Goal: Transaction & Acquisition: Purchase product/service

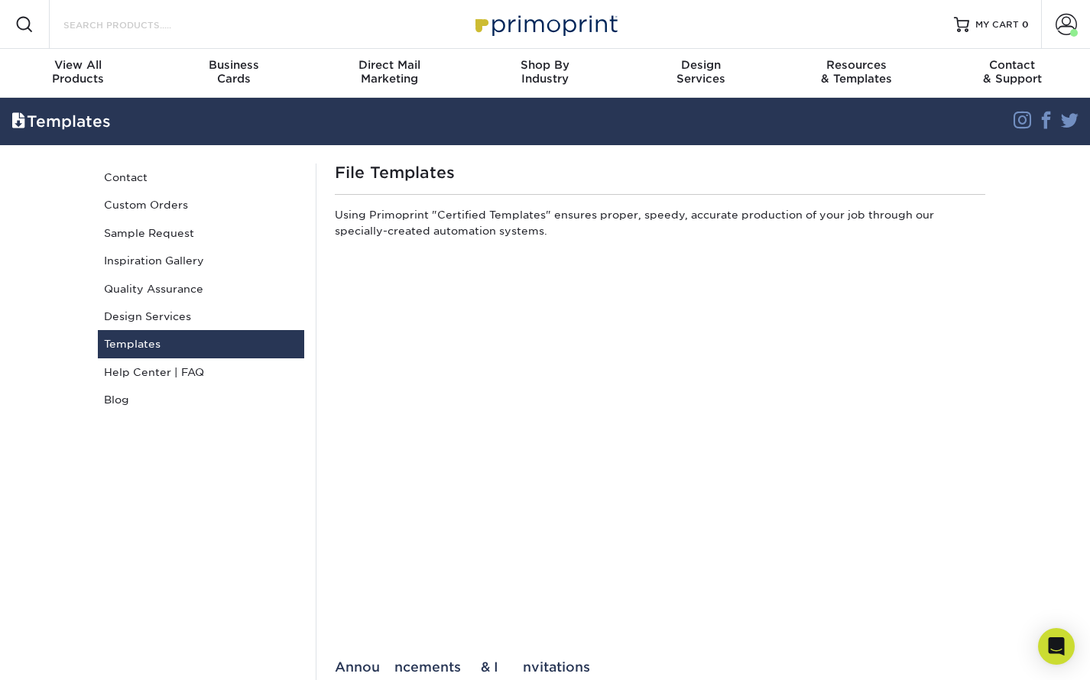
click at [184, 20] on input "Search Products" at bounding box center [136, 24] width 149 height 18
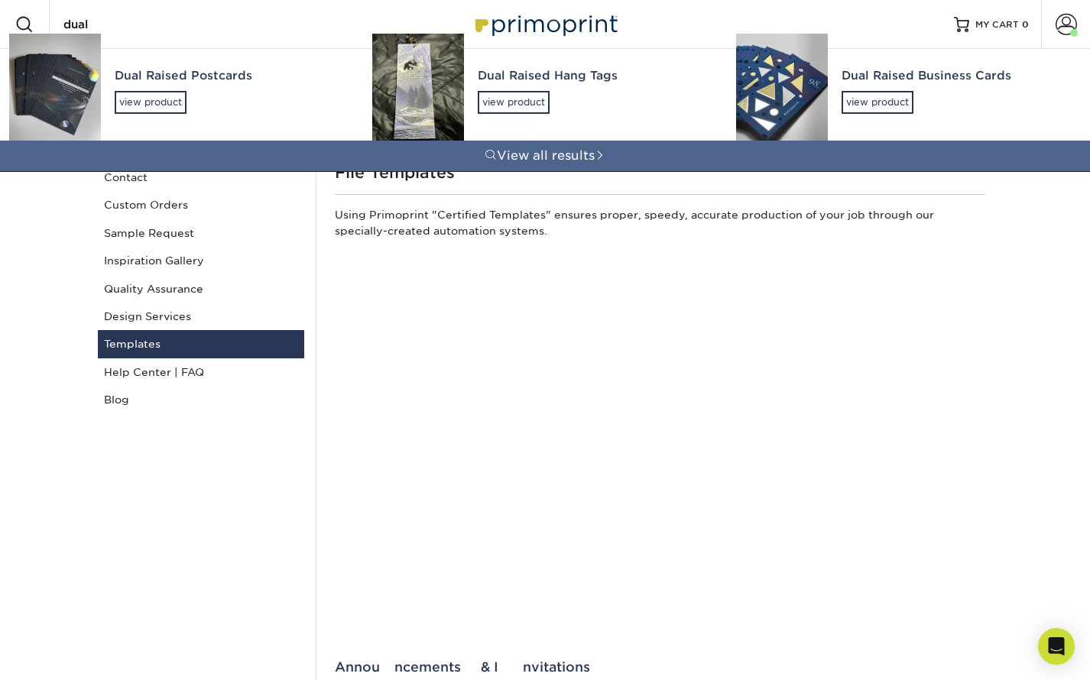
type input "dual"
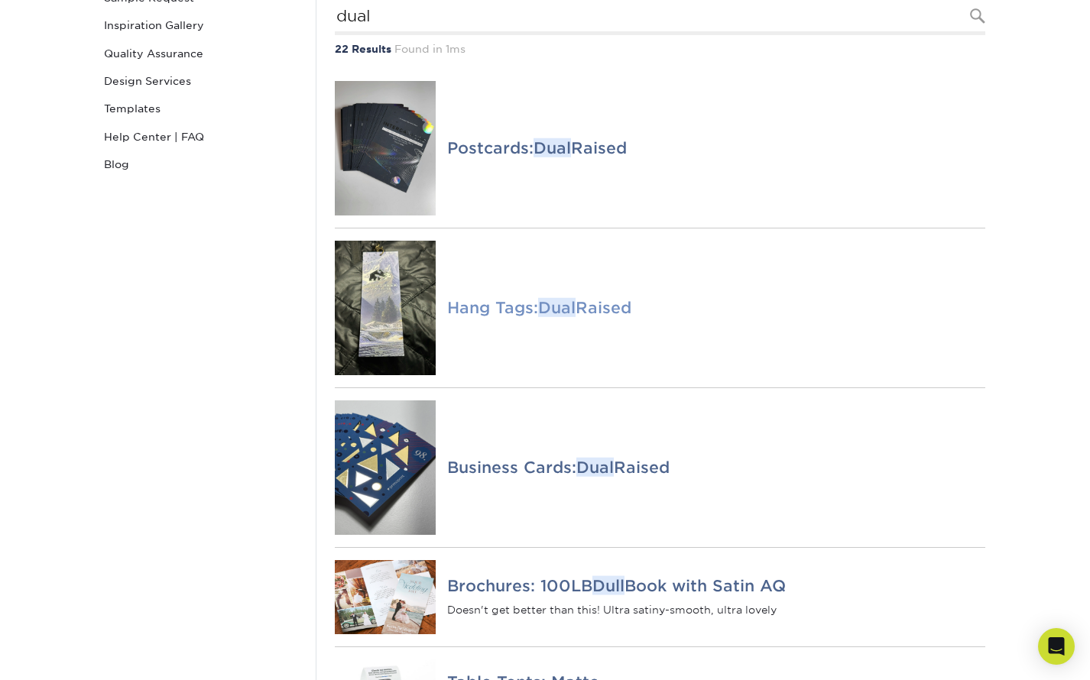
scroll to position [258, 0]
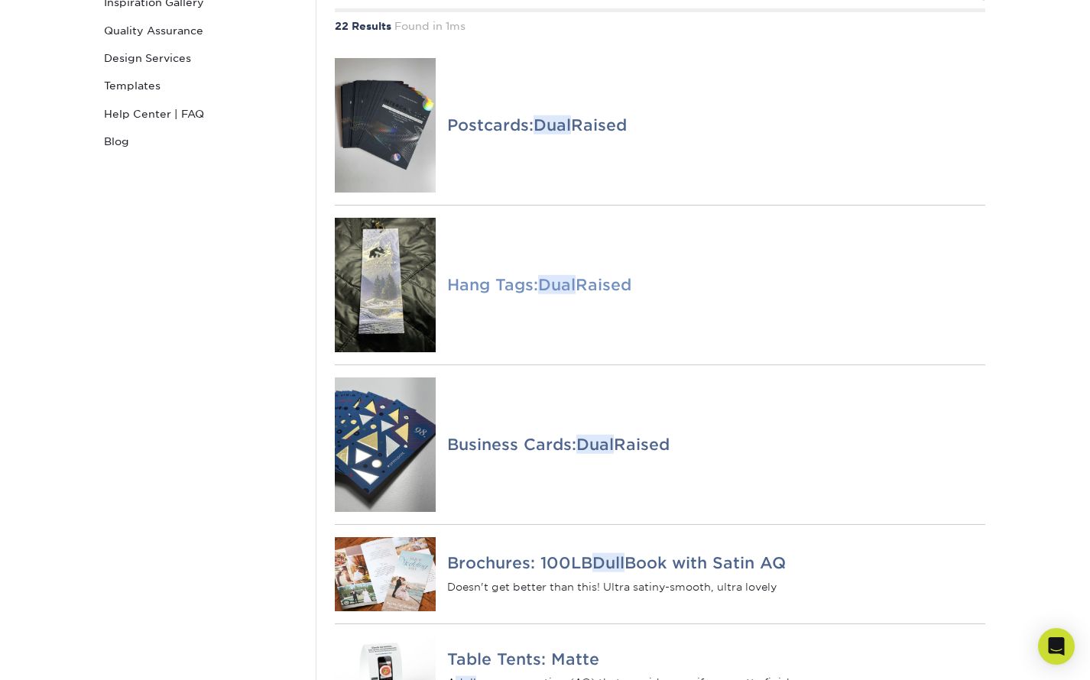
click at [511, 294] on h4 "Hang Tags: Dual Raised" at bounding box center [716, 285] width 538 height 18
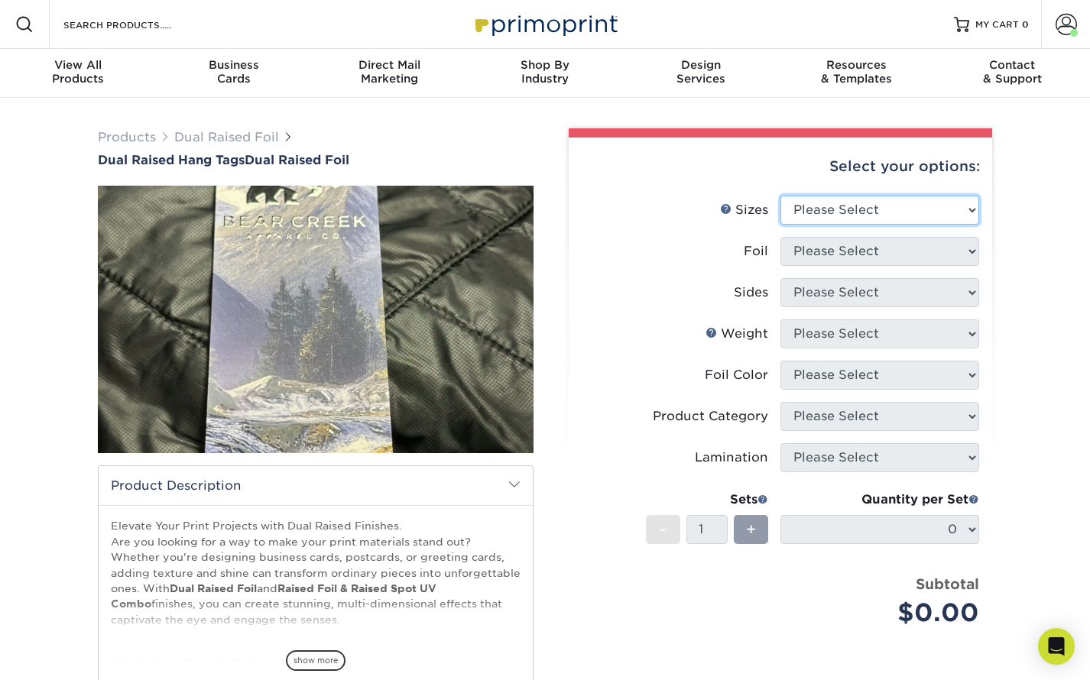
click at [888, 206] on select "Please Select 2" x 3.5"" at bounding box center [880, 210] width 199 height 29
click at [781, 196] on select "Please Select 2" x 3.5"" at bounding box center [880, 210] width 199 height 29
drag, startPoint x: 310, startPoint y: 339, endPoint x: 323, endPoint y: 339, distance: 13.0
click at [311, 339] on img at bounding box center [316, 319] width 436 height 581
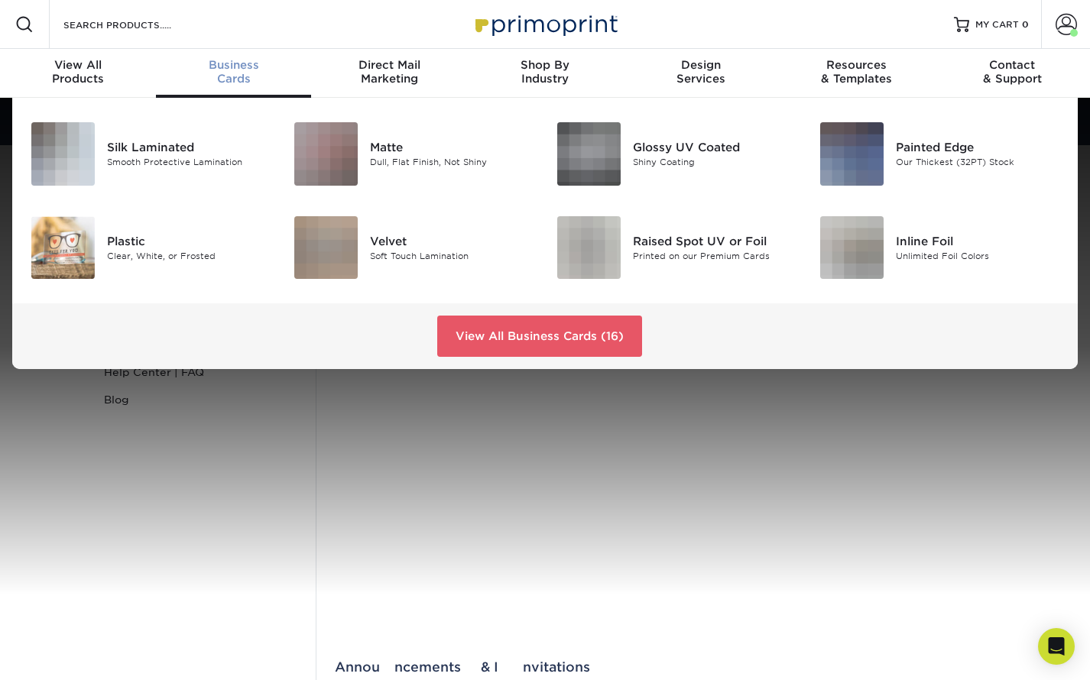
scroll to position [1, 0]
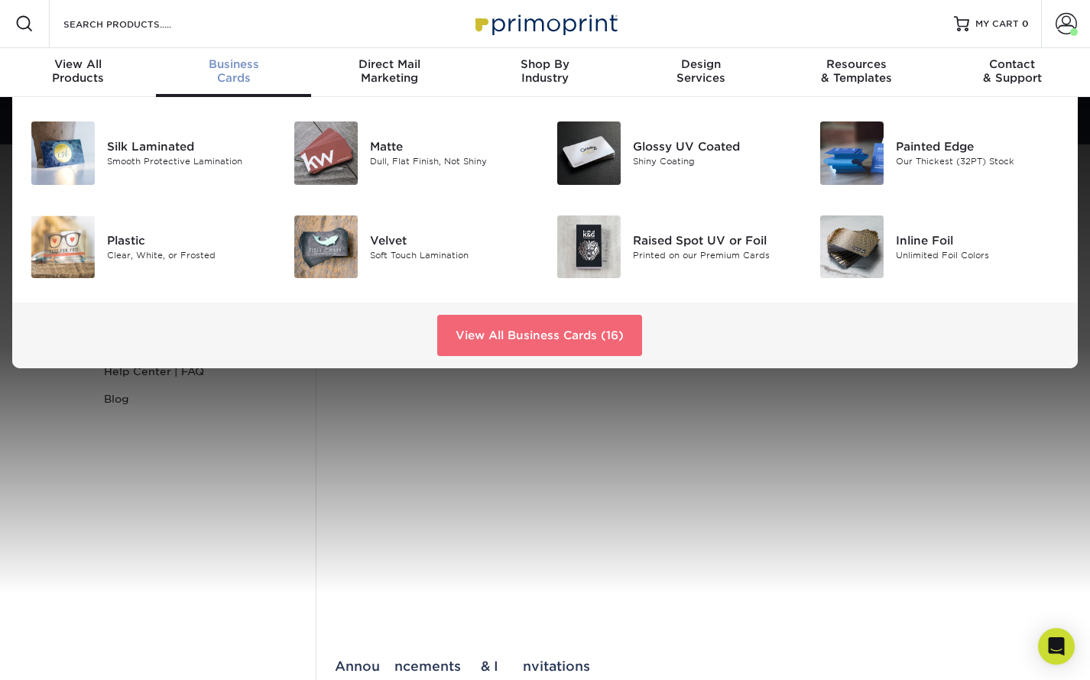
click at [514, 345] on link "View All Business Cards (16)" at bounding box center [539, 335] width 205 height 41
